Goal: Information Seeking & Learning: Learn about a topic

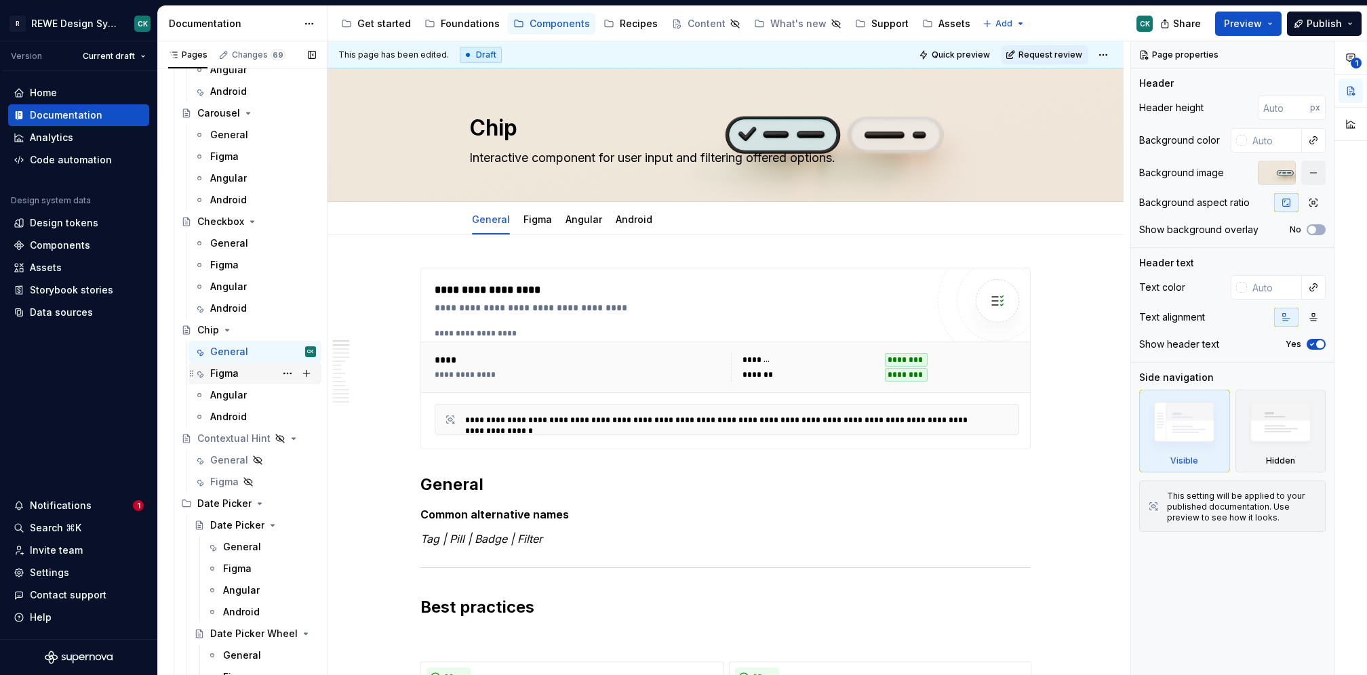
scroll to position [1876, 0]
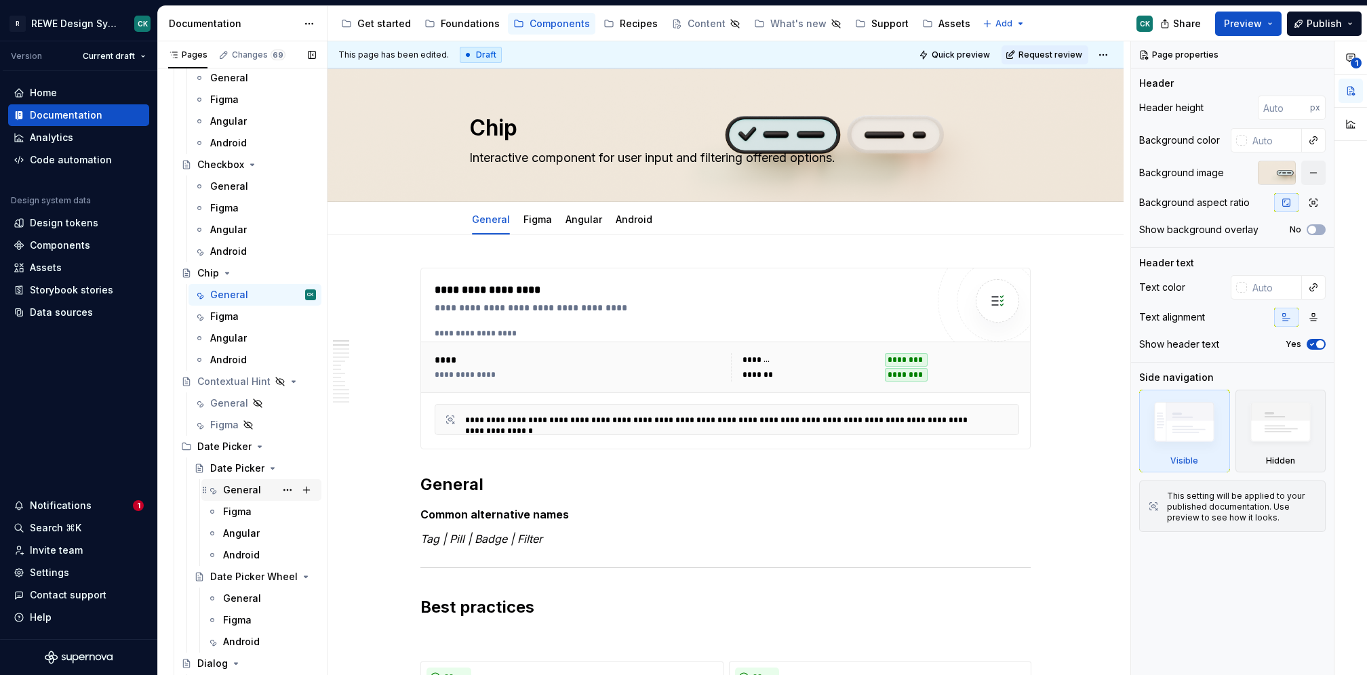
click at [247, 488] on div "General" at bounding box center [242, 491] width 38 height 14
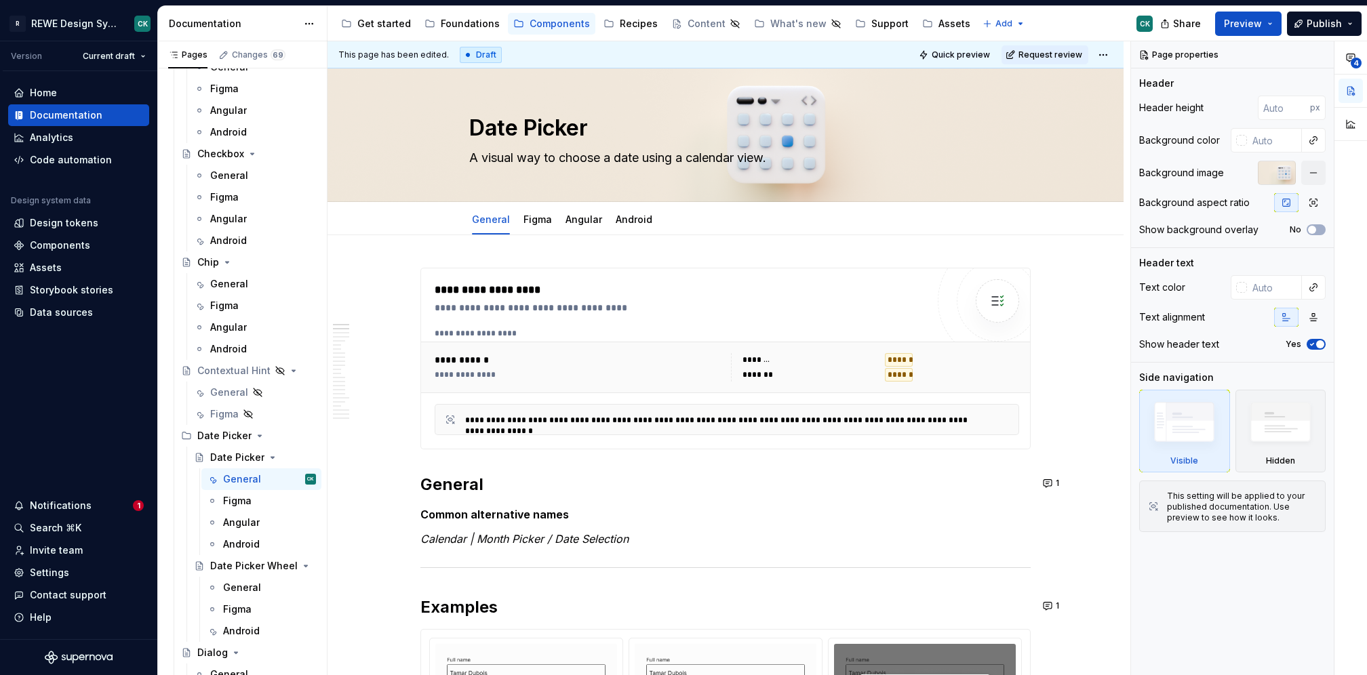
scroll to position [1887, 0]
click at [966, 50] on span "Quick preview" at bounding box center [961, 55] width 58 height 11
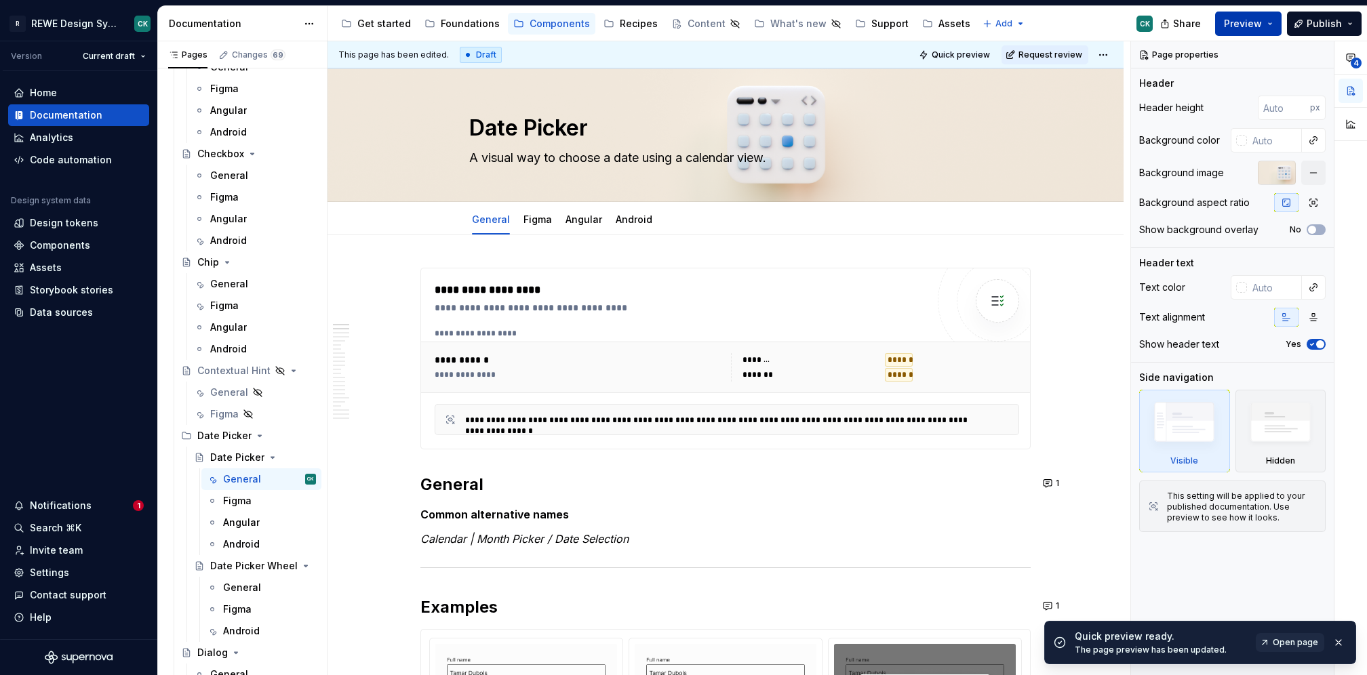
click at [1277, 22] on button "Preview" at bounding box center [1248, 24] width 66 height 24
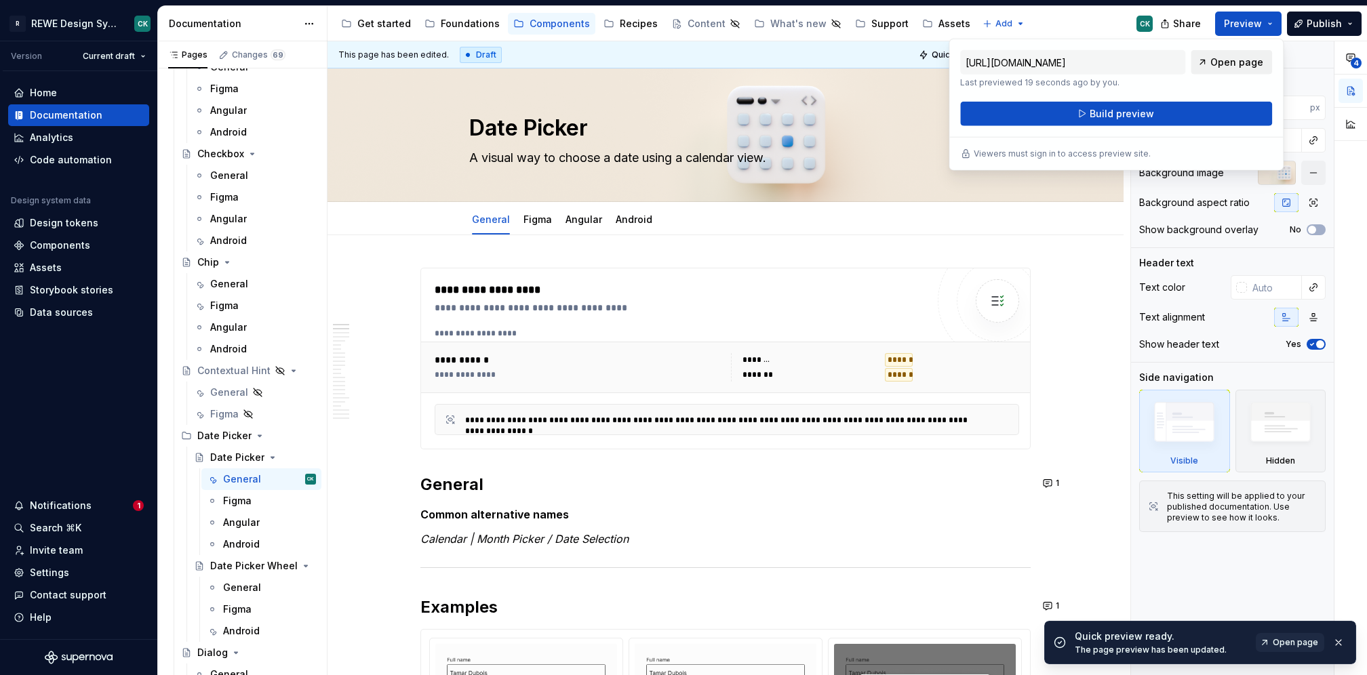
click at [1253, 57] on span "Open page" at bounding box center [1237, 63] width 53 height 14
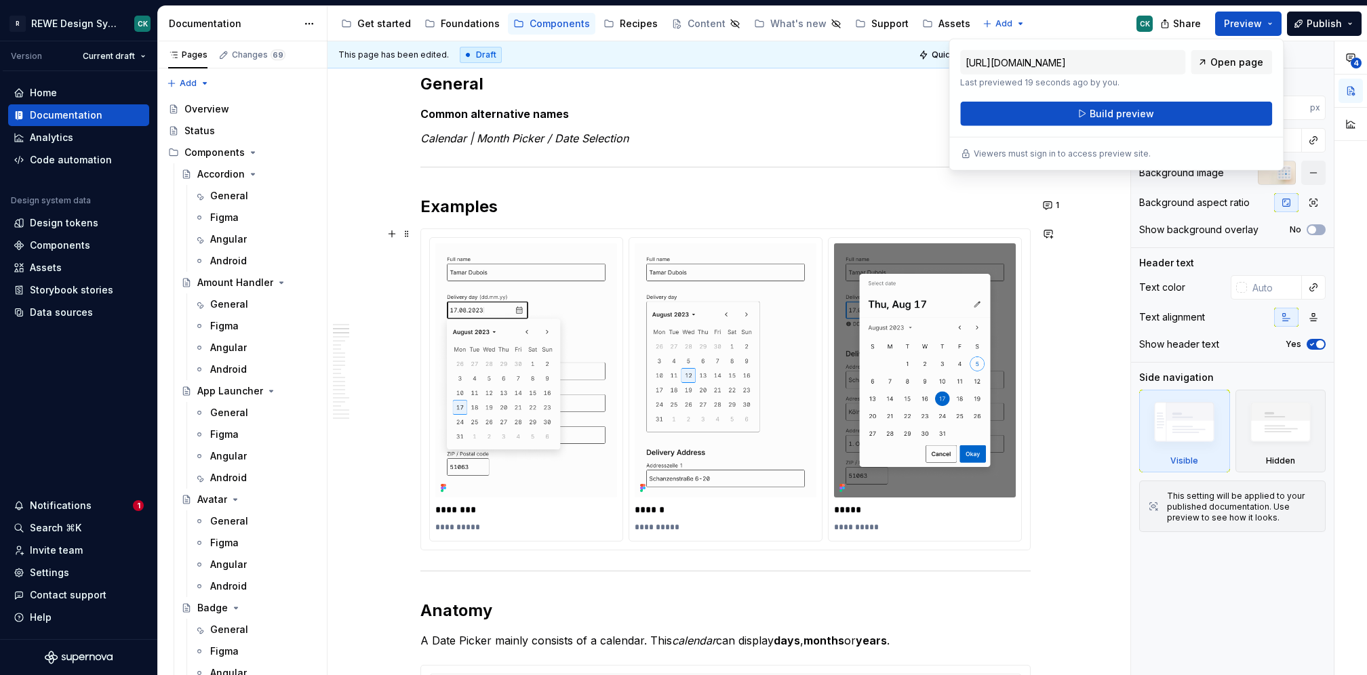
scroll to position [397, 0]
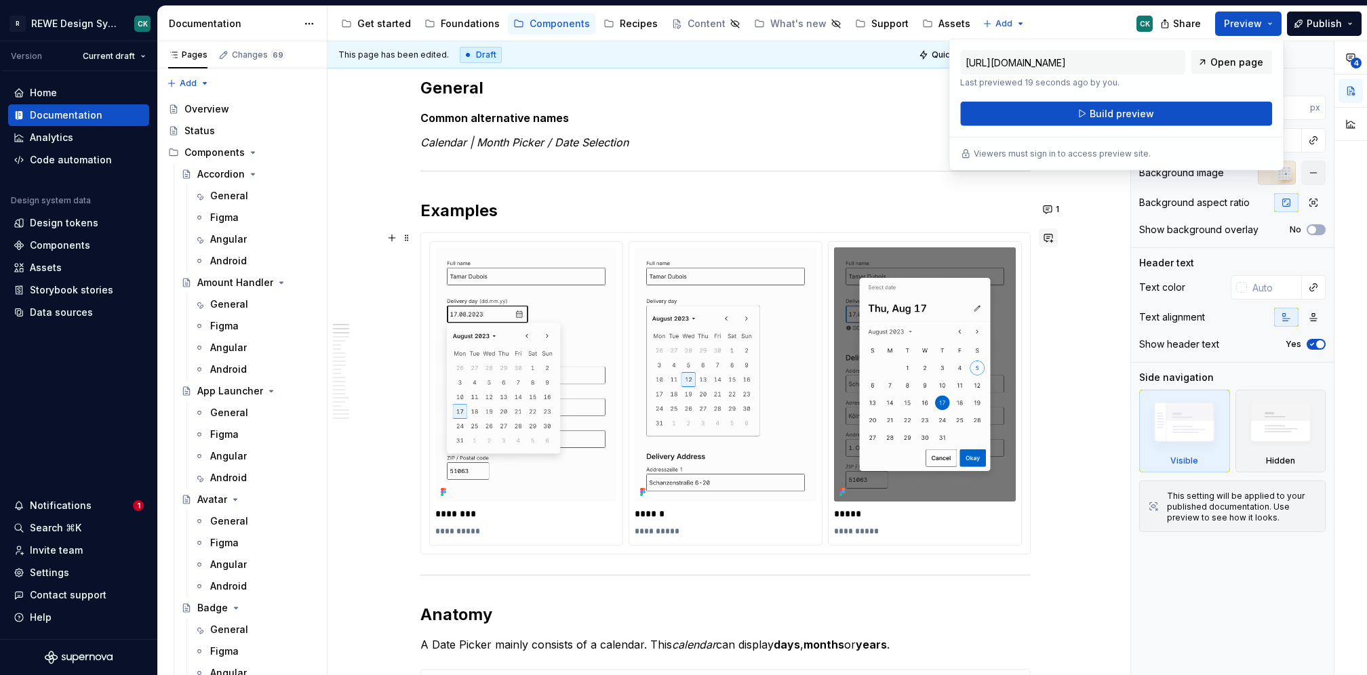
click at [1047, 236] on button "button" at bounding box center [1048, 238] width 19 height 19
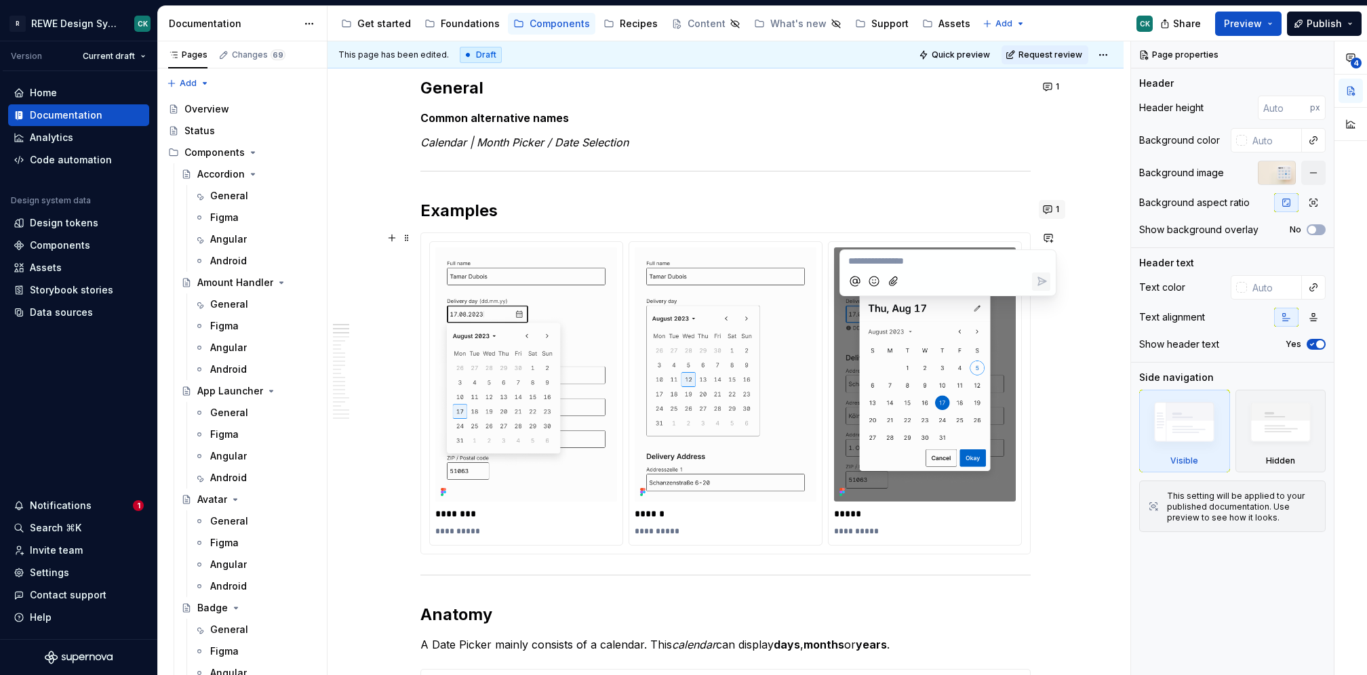
click at [1047, 236] on button "button" at bounding box center [1048, 238] width 19 height 19
click at [1051, 203] on button "1" at bounding box center [1052, 209] width 26 height 19
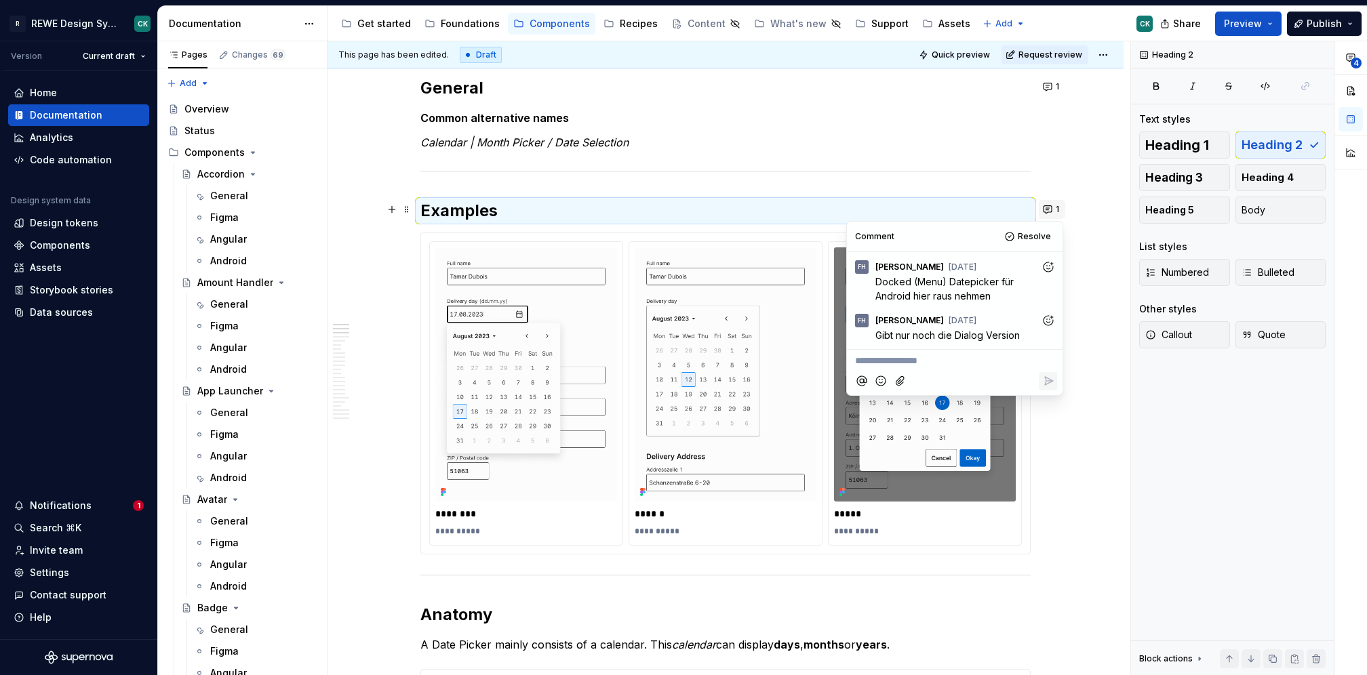
click at [1051, 202] on button "1" at bounding box center [1052, 209] width 26 height 19
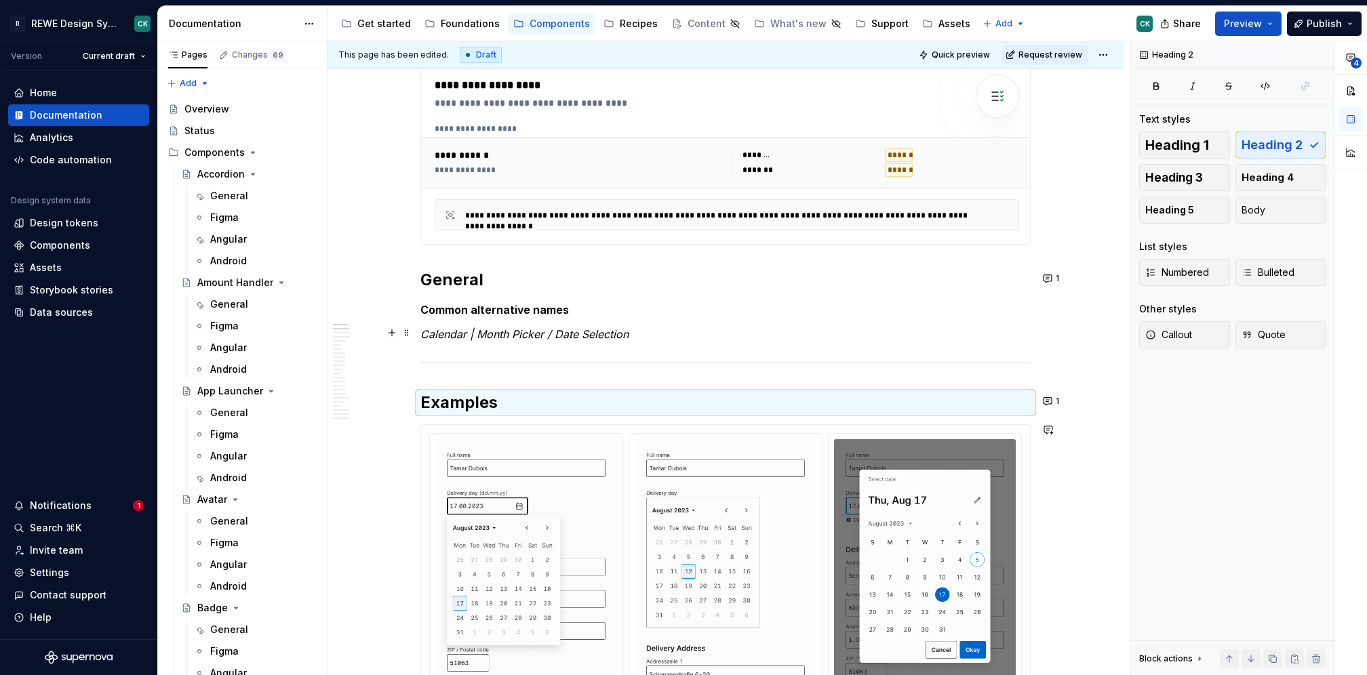
scroll to position [140, 0]
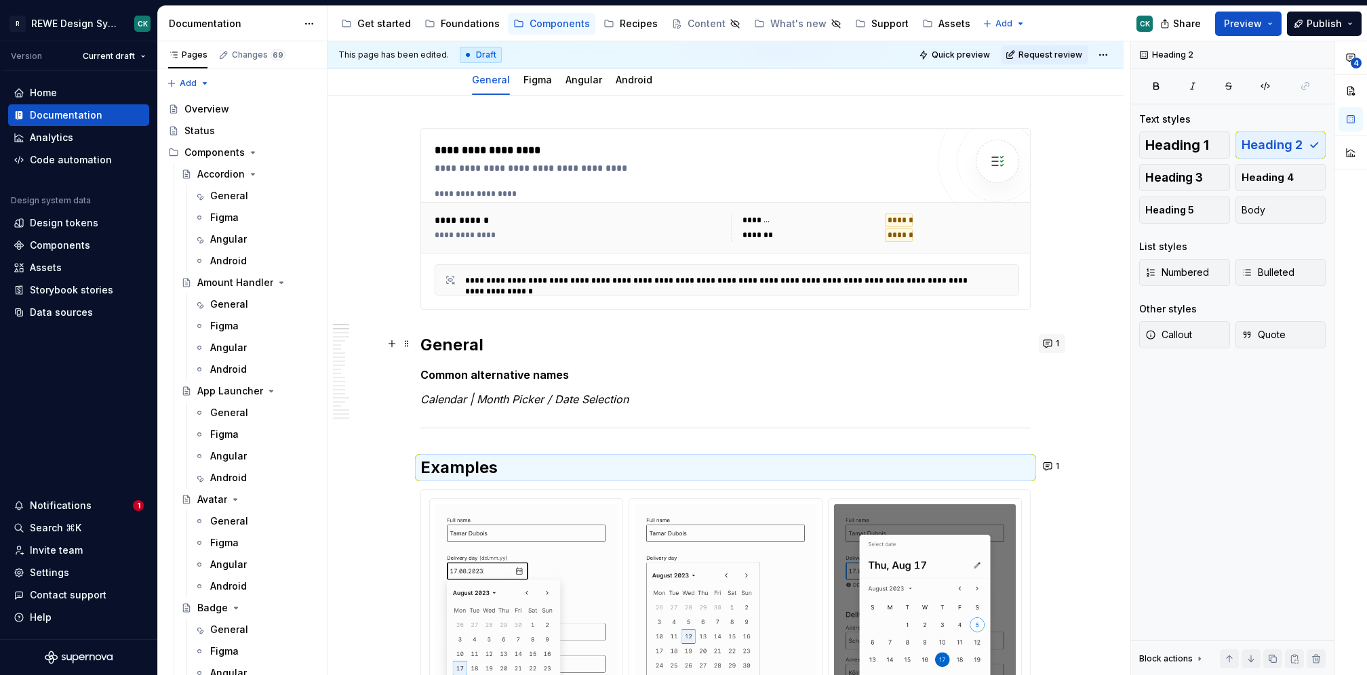
click at [1048, 337] on button "1" at bounding box center [1052, 343] width 26 height 19
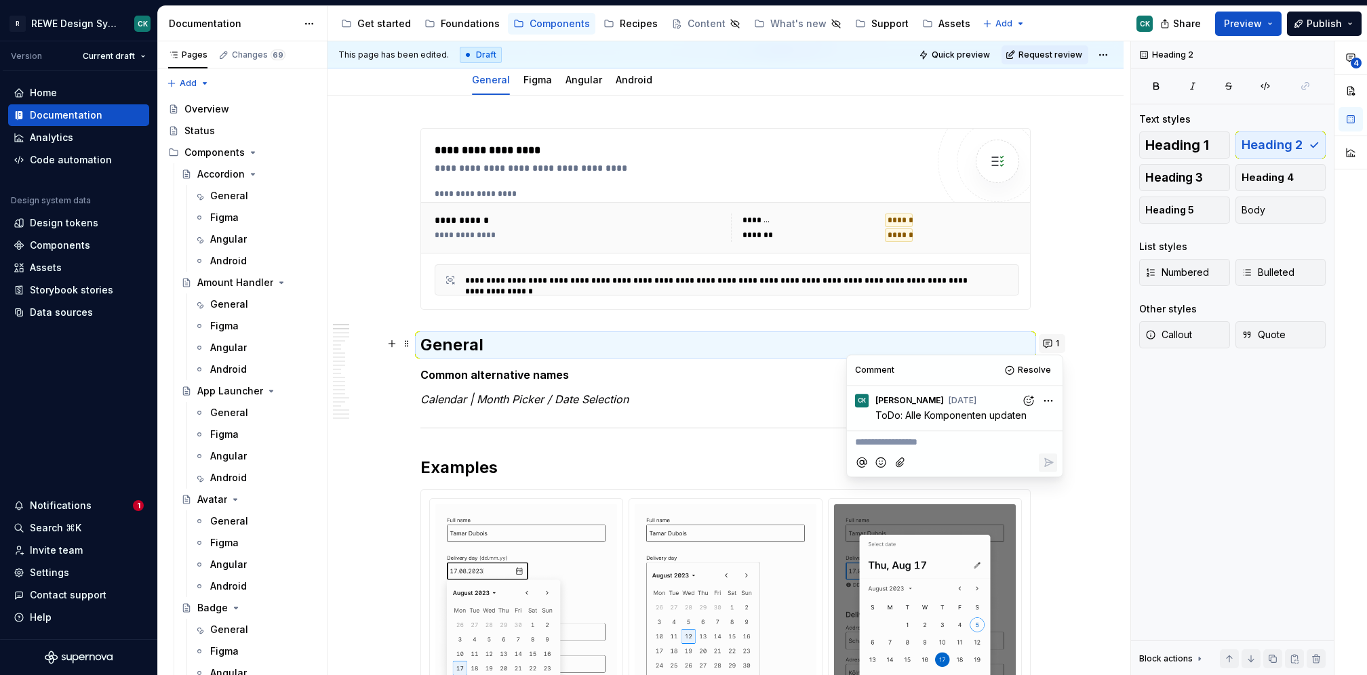
click at [1048, 337] on button "1" at bounding box center [1052, 343] width 26 height 19
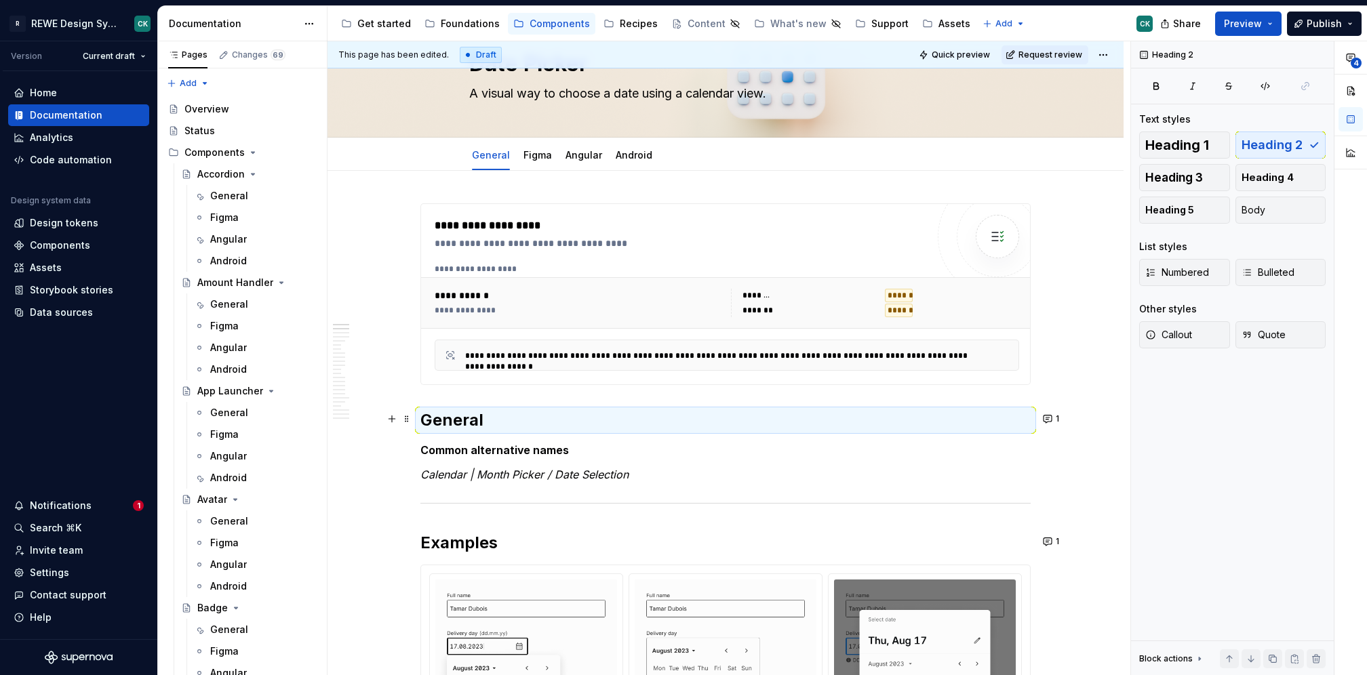
scroll to position [0, 0]
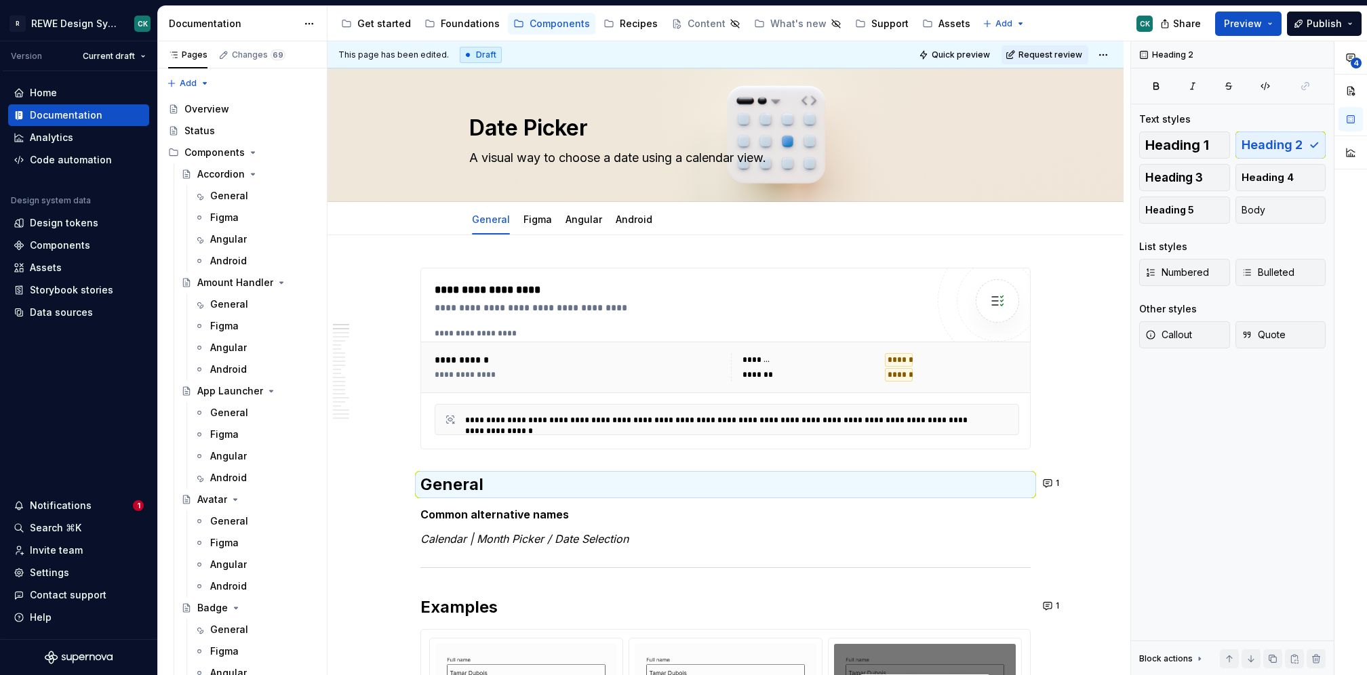
type textarea "*"
